Goal: Check status: Check status

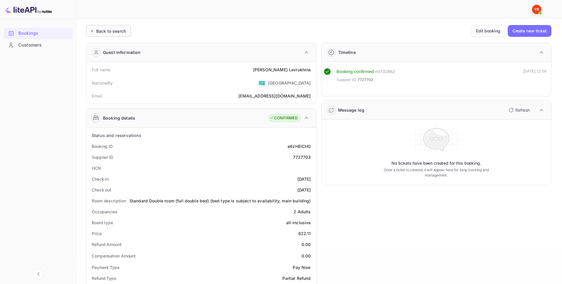
click at [107, 28] on div "Back to search" at bounding box center [111, 31] width 30 height 6
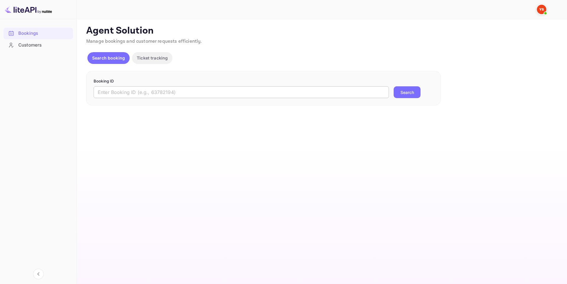
click at [170, 94] on input "text" at bounding box center [241, 92] width 295 height 12
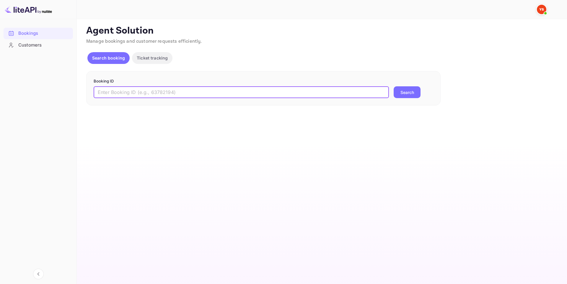
paste input "8823506"
type input "8823506"
click at [409, 94] on button "Search" at bounding box center [406, 92] width 27 height 12
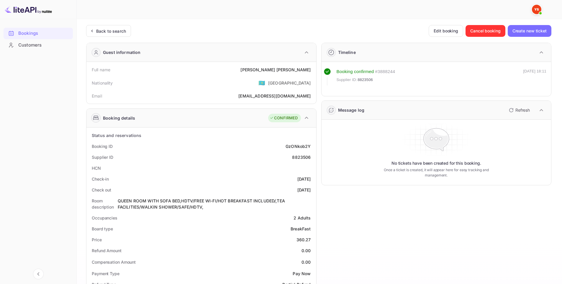
click at [299, 158] on div "8823506" at bounding box center [301, 157] width 19 height 6
copy div "8823506"
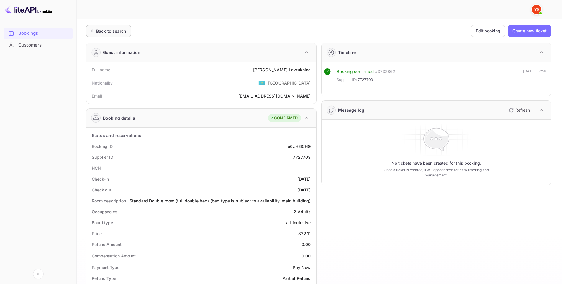
click at [118, 29] on div "Back to search" at bounding box center [111, 31] width 30 height 6
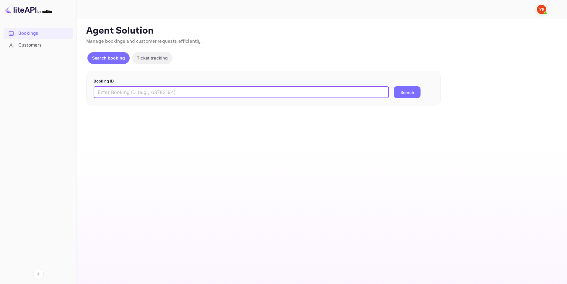
drag, startPoint x: 238, startPoint y: 94, endPoint x: 265, endPoint y: 93, distance: 26.9
click at [238, 94] on input "text" at bounding box center [241, 92] width 295 height 12
paste input "8823506"
type input "8823506"
click at [399, 89] on button "Search" at bounding box center [406, 92] width 27 height 12
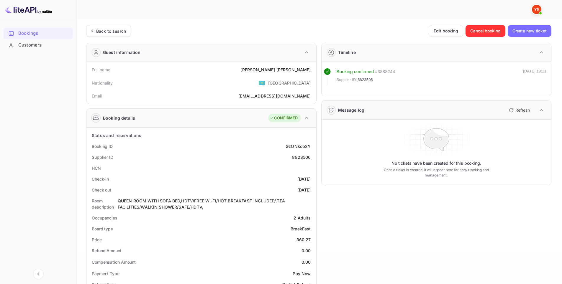
click at [234, 111] on div "Booking details CONFIRMED" at bounding box center [201, 118] width 230 height 19
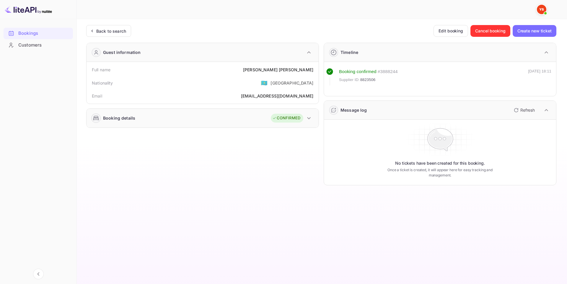
click at [233, 114] on div "Booking details CONFIRMED" at bounding box center [202, 118] width 232 height 19
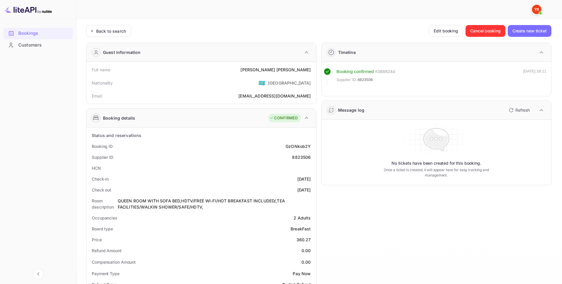
click at [300, 160] on div "8823506" at bounding box center [301, 157] width 19 height 6
copy div "8823506"
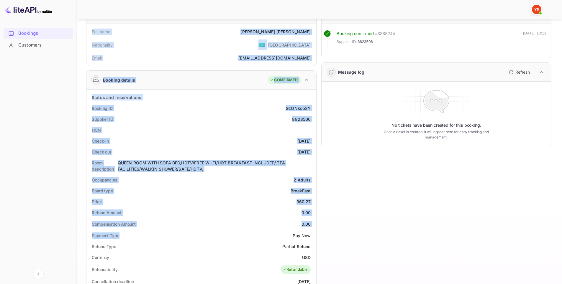
scroll to position [177, 0]
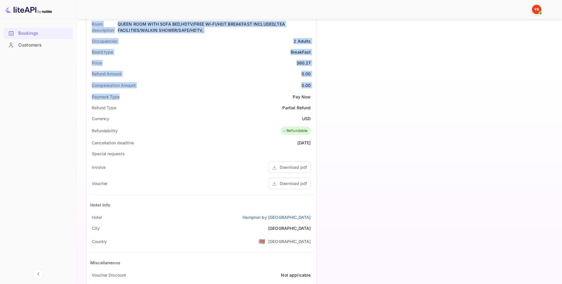
drag, startPoint x: 91, startPoint y: 73, endPoint x: 313, endPoint y: 217, distance: 264.2
click at [313, 217] on div "Unsaved Changes Ticket Affiliate URL [URL][DOMAIN_NAME] Business partner name N…" at bounding box center [316, 75] width 478 height 467
copy div "Full name [PERSON_NAME] Nationality 🇰🇿 [DEMOGRAPHIC_DATA] Email [EMAIL_ADDRESS]…"
